Goal: Book appointment/travel/reservation

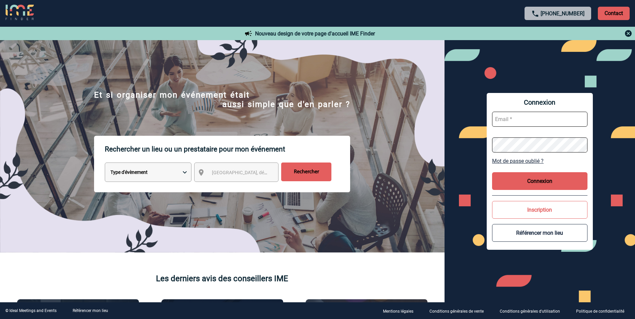
click at [180, 172] on select "Type d'évènement Séminaire avec nuitée Réunion Repas de groupe Team Building & …" at bounding box center [148, 172] width 87 height 19
select select "3"
click at [105, 164] on select "Type d'évènement Séminaire avec nuitée Réunion Repas de groupe Team Building & …" at bounding box center [148, 172] width 87 height 19
click at [222, 180] on div "[GEOGRAPHIC_DATA], département, région..." at bounding box center [236, 172] width 84 height 19
click at [226, 175] on span "[GEOGRAPHIC_DATA], département, région..." at bounding box center [258, 172] width 93 height 5
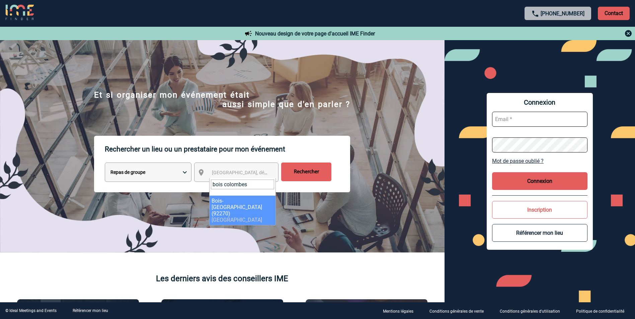
type input "bois colombes"
select select "29"
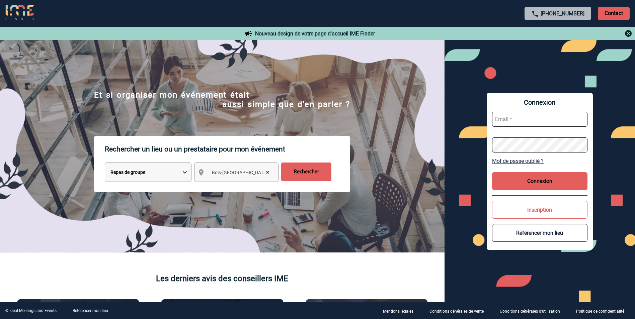
click at [302, 176] on input "Rechercher" at bounding box center [306, 172] width 50 height 19
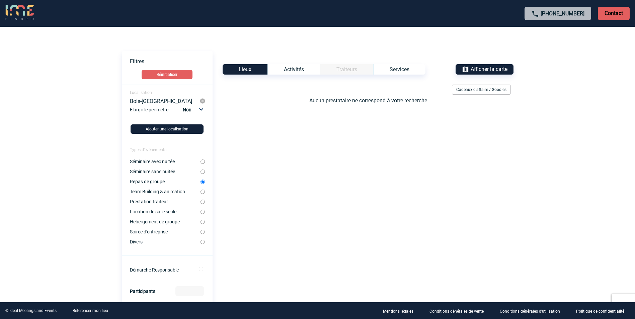
click at [203, 203] on input "Prestation traiteur" at bounding box center [202, 202] width 4 height 4
radio input "true"
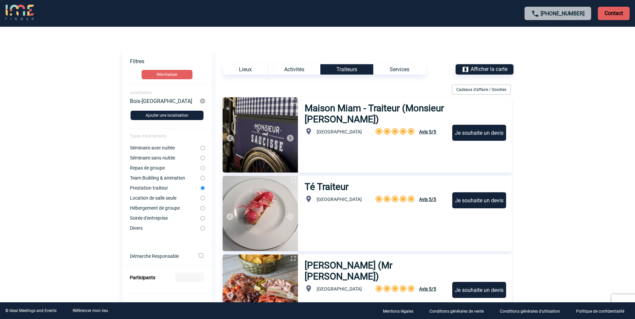
click at [288, 136] on img at bounding box center [290, 138] width 8 height 8
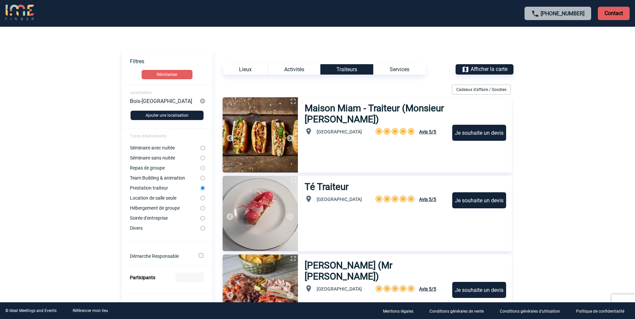
click at [291, 138] on img at bounding box center [290, 138] width 8 height 8
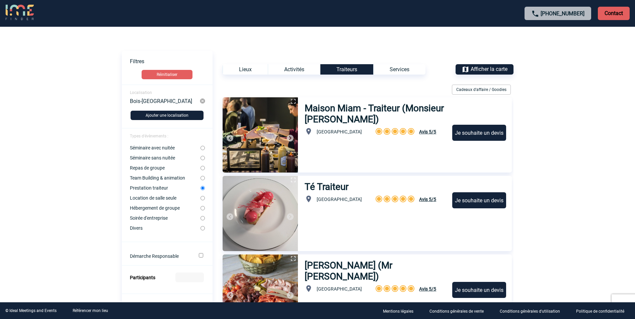
click at [291, 138] on img at bounding box center [290, 138] width 8 height 8
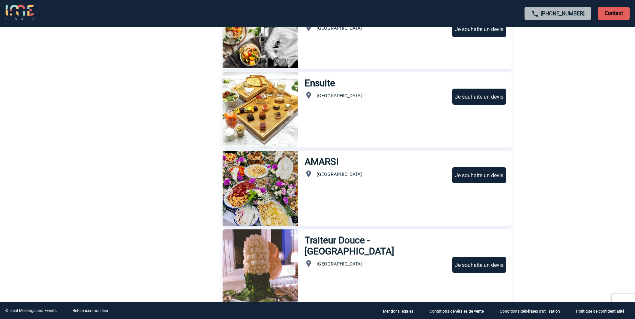
scroll to position [308, 0]
